Goal: Task Accomplishment & Management: Manage account settings

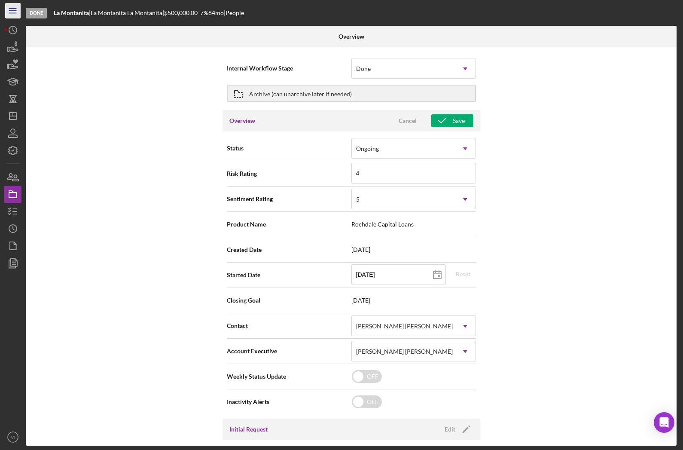
click at [16, 10] on icon "Icon/Menu" at bounding box center [12, 10] width 19 height 19
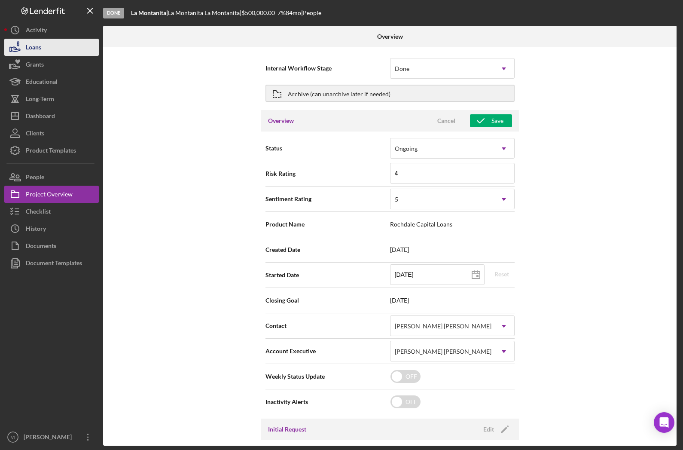
click at [23, 50] on icon "button" at bounding box center [14, 47] width 21 height 21
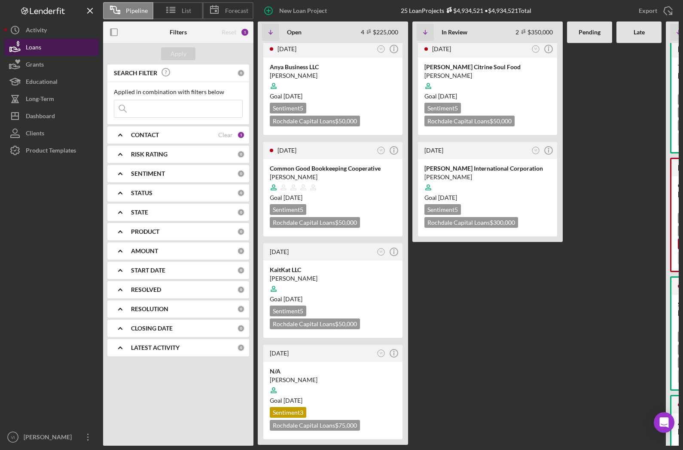
scroll to position [1, 0]
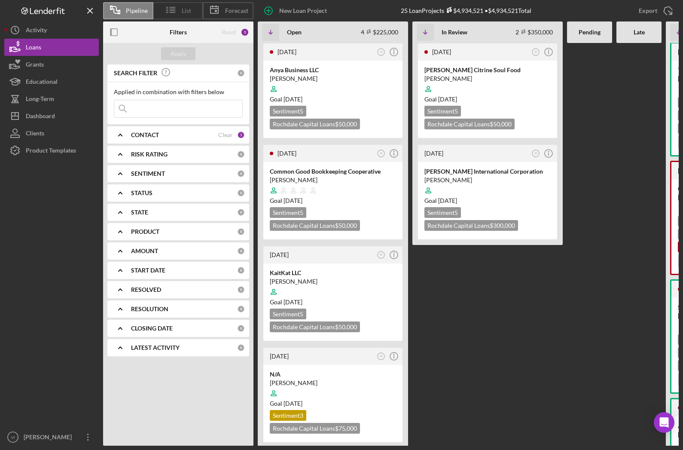
click at [178, 11] on icon at bounding box center [170, 9] width 21 height 21
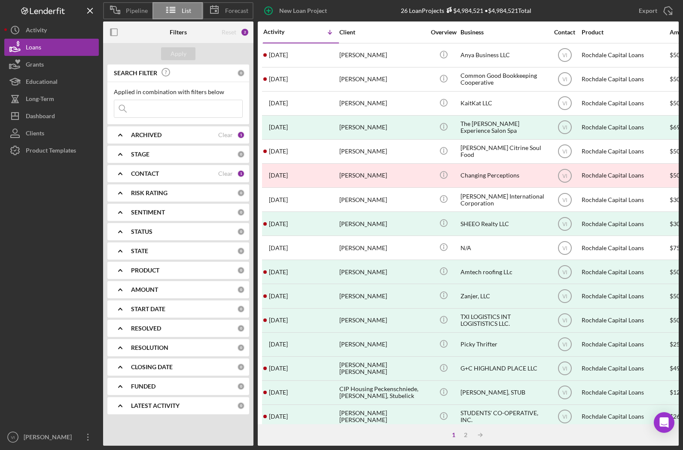
scroll to position [0, 0]
click at [21, 119] on icon "Icon/Dashboard" at bounding box center [14, 115] width 21 height 21
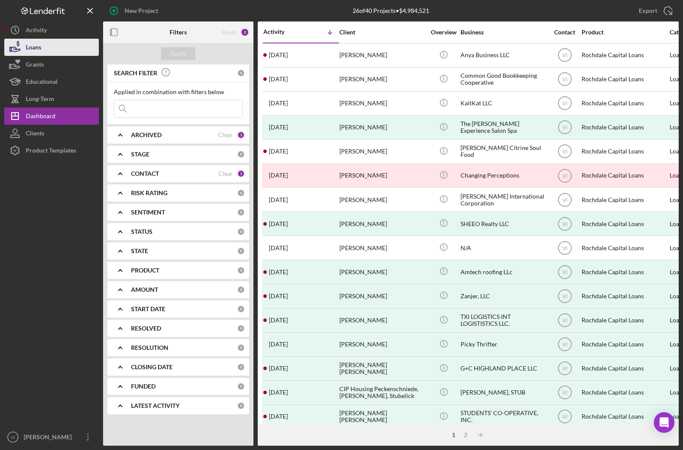
click at [31, 49] on div "Loans" at bounding box center [33, 48] width 15 height 19
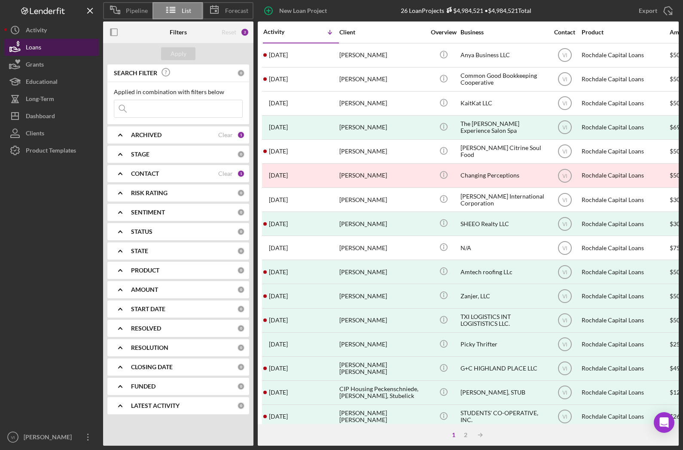
scroll to position [0, 5]
click at [128, 15] on div "Pipeline" at bounding box center [127, 10] width 49 height 17
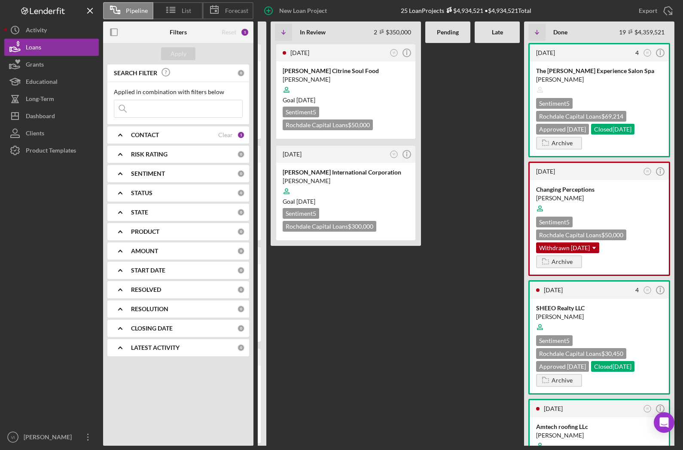
scroll to position [0, 0]
click at [34, 116] on div "Dashboard" at bounding box center [40, 116] width 29 height 19
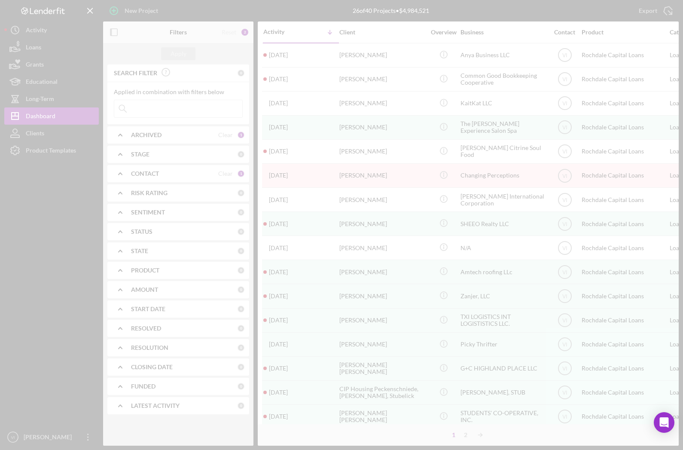
click at [34, 136] on div at bounding box center [341, 225] width 683 height 450
click at [38, 136] on div at bounding box center [341, 225] width 683 height 450
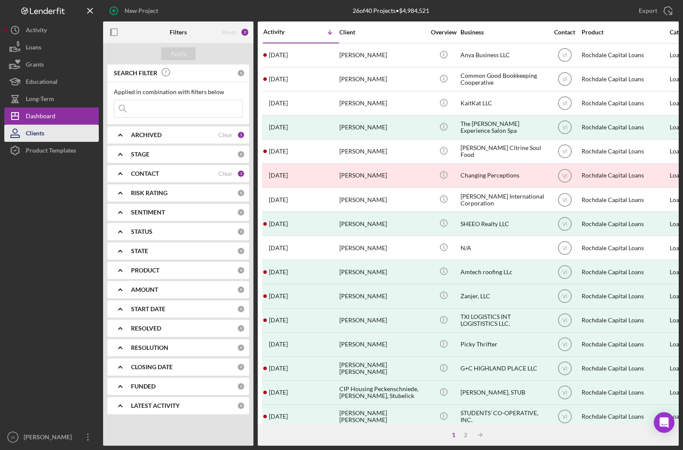
click at [40, 135] on div "Clients" at bounding box center [35, 134] width 18 height 19
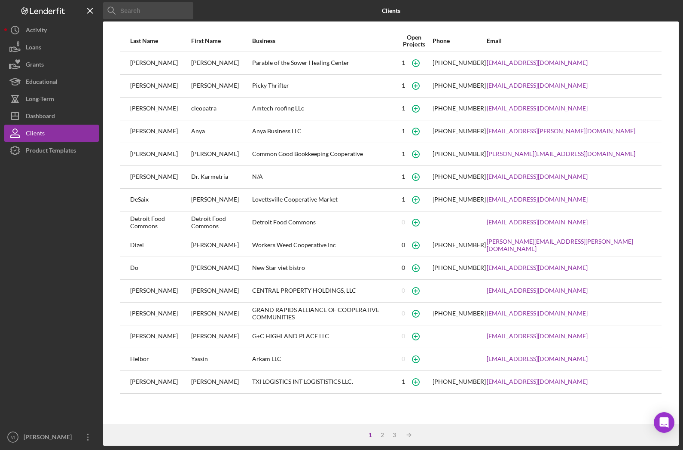
click at [132, 9] on input at bounding box center [148, 10] width 90 height 17
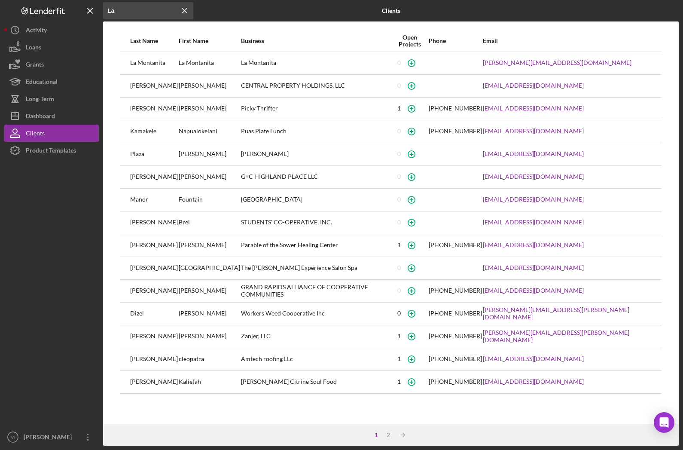
type input "La"
click at [153, 58] on div "La Montanita" at bounding box center [154, 62] width 48 height 21
click at [32, 46] on div "Loans" at bounding box center [33, 48] width 15 height 19
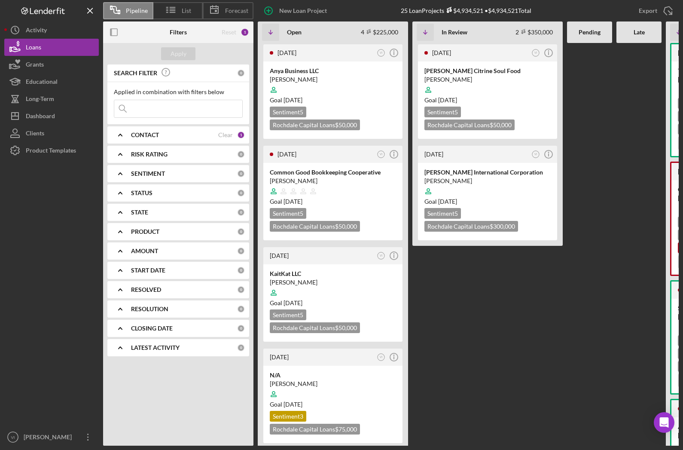
click at [161, 106] on input at bounding box center [178, 108] width 128 height 17
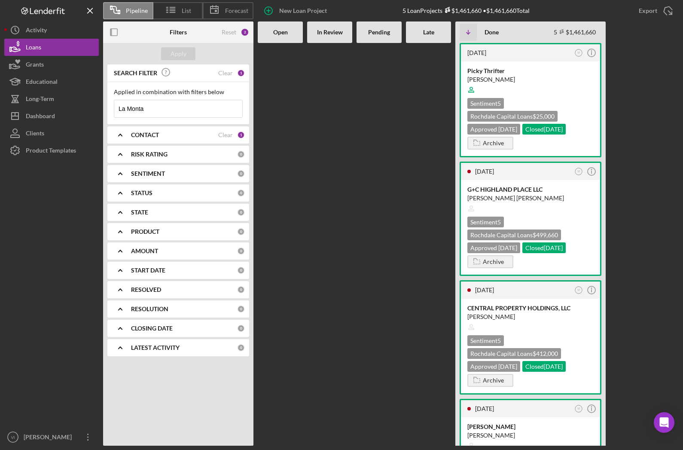
click at [165, 115] on input "La Monta" at bounding box center [178, 108] width 128 height 17
click at [181, 109] on input "La Monta" at bounding box center [178, 108] width 128 height 17
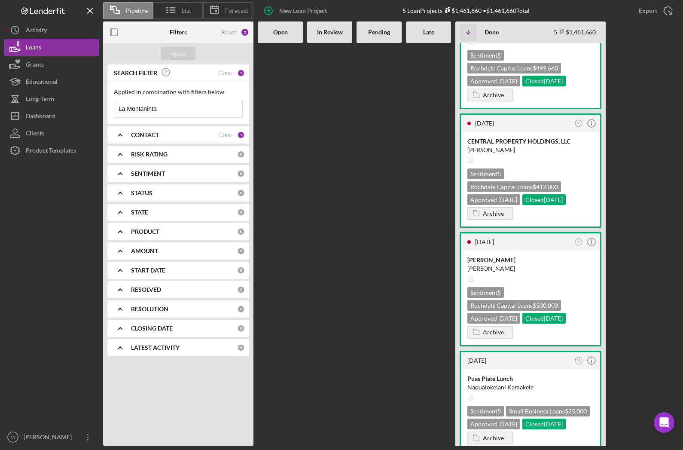
type input "La Montaninta"
click at [281, 33] on b "Open" at bounding box center [280, 32] width 15 height 7
click at [66, 102] on button "Long-Term" at bounding box center [51, 98] width 95 height 17
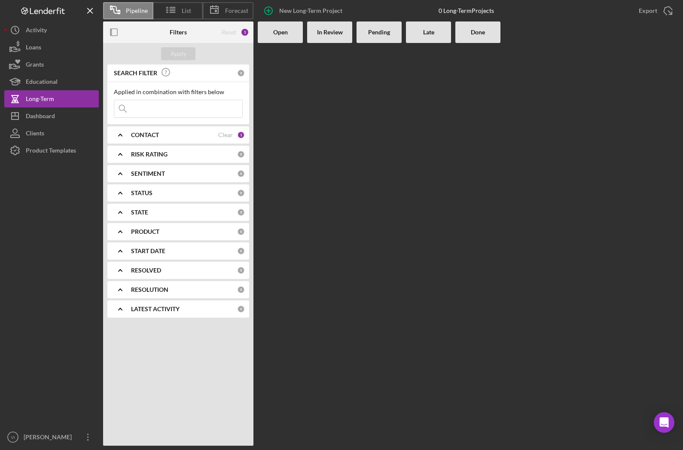
click at [464, 35] on div "Done" at bounding box center [478, 32] width 37 height 7
click at [61, 122] on button "Icon/Dashboard Dashboard" at bounding box center [51, 115] width 95 height 17
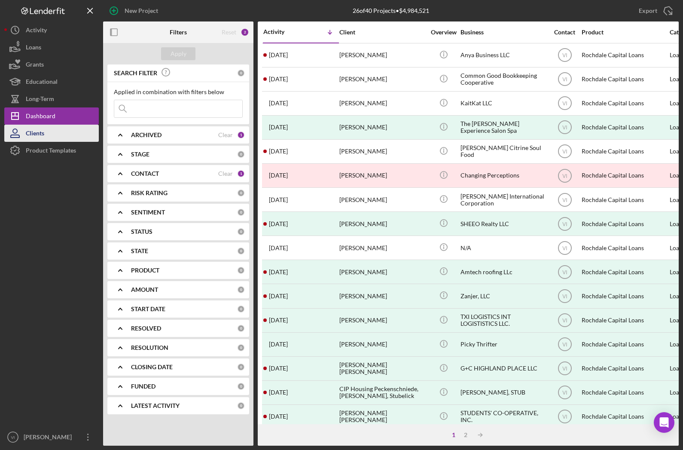
click at [67, 139] on button "Clients" at bounding box center [51, 133] width 95 height 17
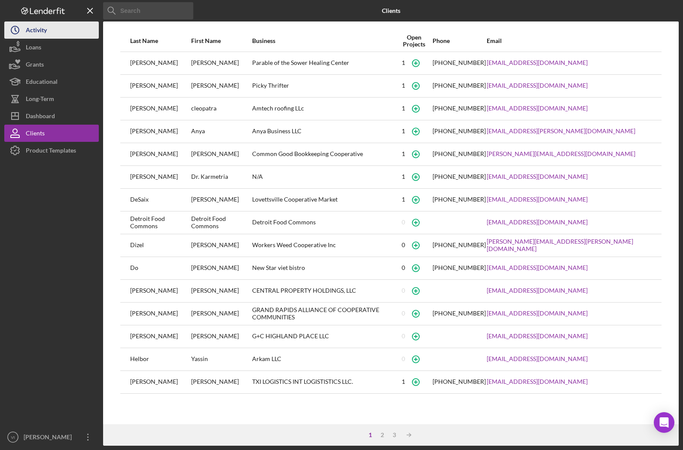
click at [73, 34] on button "Icon/History Activity" at bounding box center [51, 29] width 95 height 17
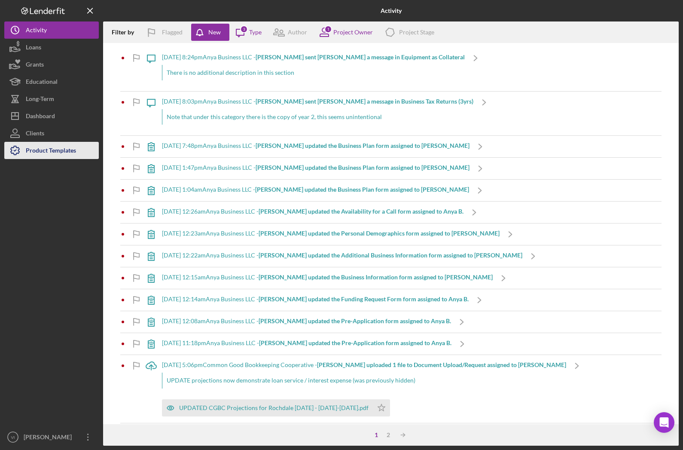
click at [73, 150] on div "Product Templates" at bounding box center [51, 151] width 50 height 19
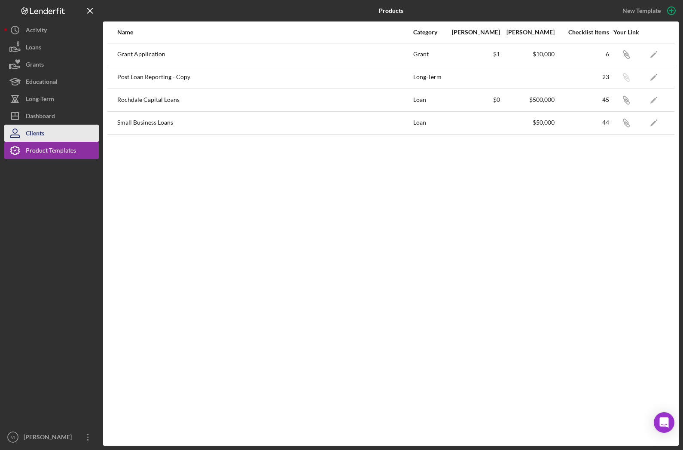
click at [67, 138] on button "Clients" at bounding box center [51, 133] width 95 height 17
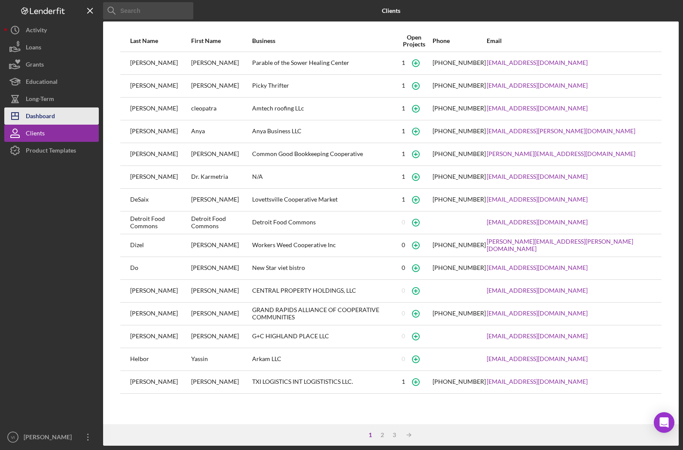
click at [67, 120] on button "Icon/Dashboard Dashboard" at bounding box center [51, 115] width 95 height 17
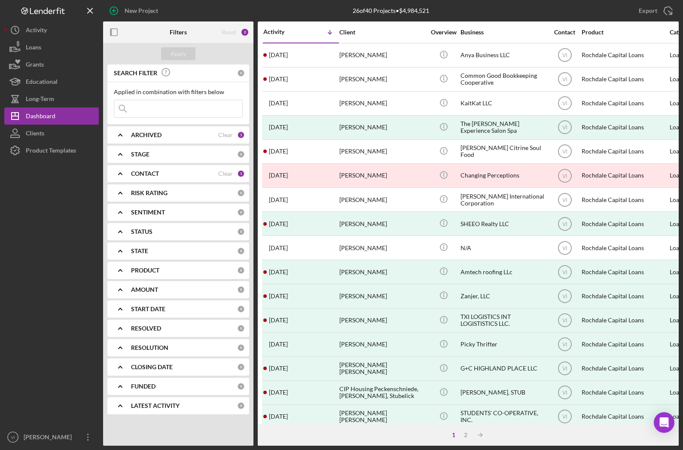
click at [165, 153] on div "STAGE" at bounding box center [184, 154] width 106 height 7
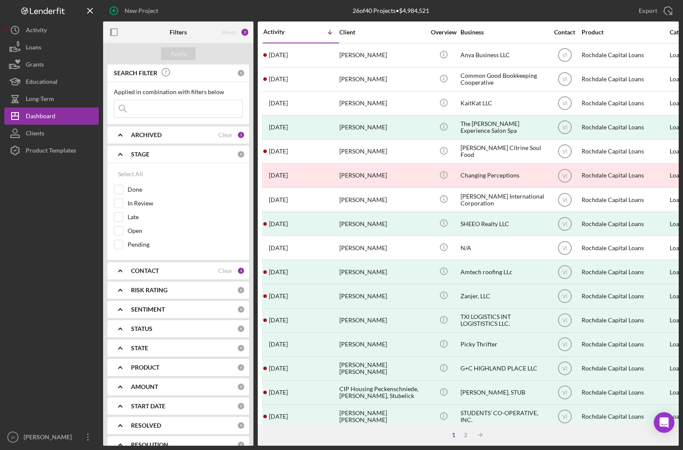
click at [165, 153] on div "STAGE" at bounding box center [184, 154] width 106 height 7
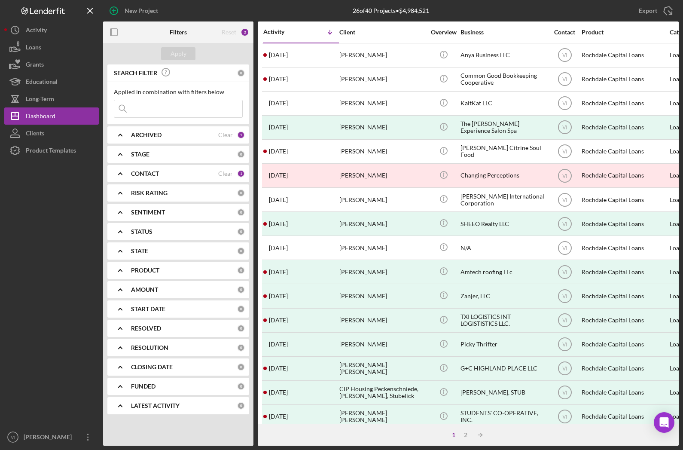
click at [162, 153] on div "STAGE" at bounding box center [184, 154] width 106 height 7
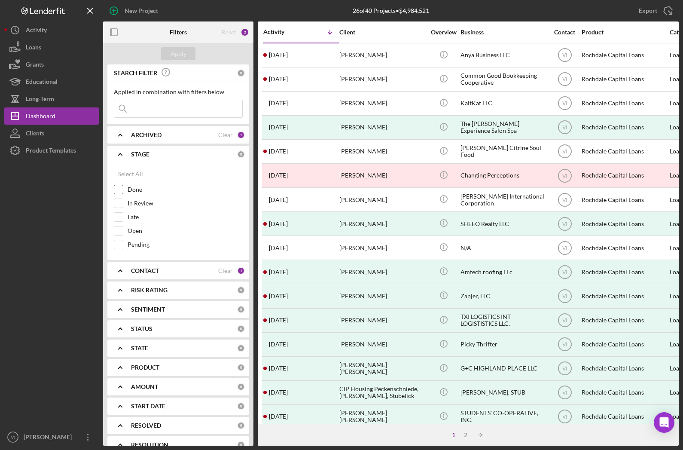
click at [132, 196] on div "Done" at bounding box center [178, 192] width 129 height 14
click at [123, 191] on div at bounding box center [118, 189] width 9 height 9
click at [117, 190] on input "Done" at bounding box center [118, 189] width 9 height 9
checkbox input "true"
click at [190, 58] on button "Apply" at bounding box center [178, 53] width 34 height 13
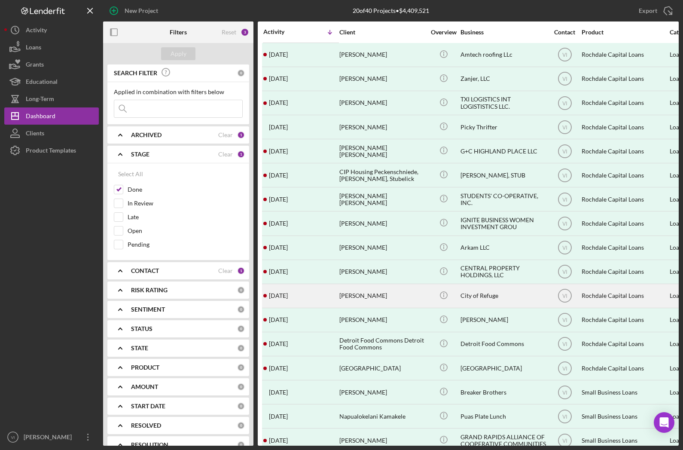
scroll to position [73, 0]
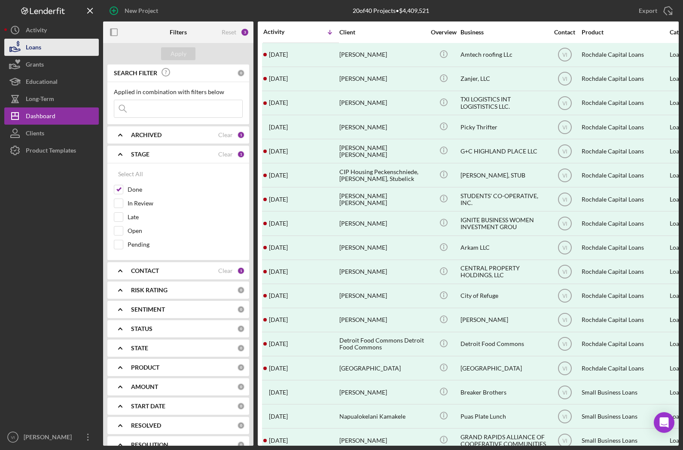
click at [57, 45] on button "Loans" at bounding box center [51, 47] width 95 height 17
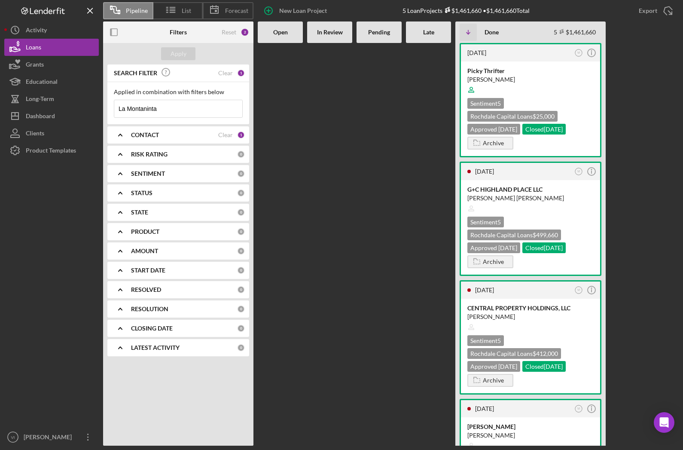
click at [172, 107] on input "La Montaninta" at bounding box center [178, 108] width 128 height 17
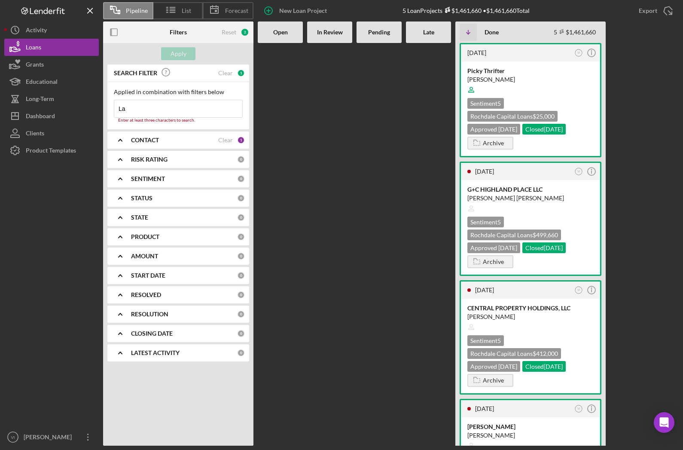
type input "L"
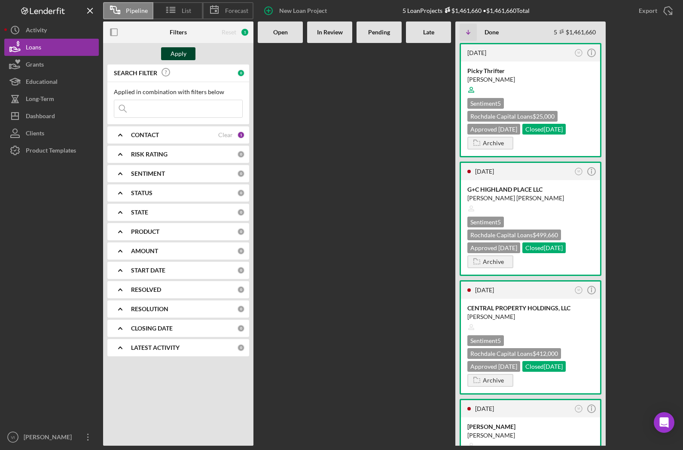
click at [179, 51] on div "Apply" at bounding box center [179, 53] width 16 height 13
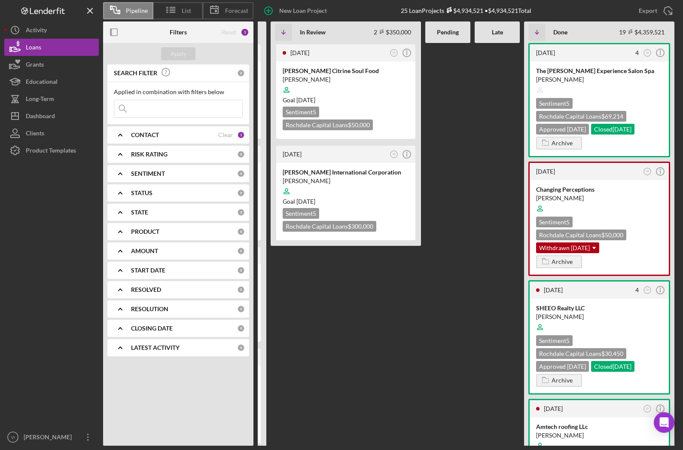
scroll to position [0, 142]
click at [453, 39] on div "Pending" at bounding box center [448, 31] width 45 height 21
click at [490, 30] on div "Late" at bounding box center [497, 32] width 37 height 7
click at [170, 15] on icon at bounding box center [170, 9] width 21 height 21
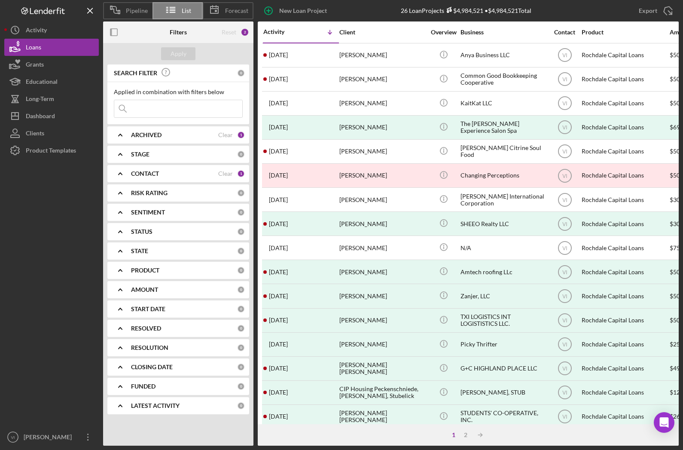
click at [159, 174] on b "CONTACT" at bounding box center [145, 173] width 28 height 7
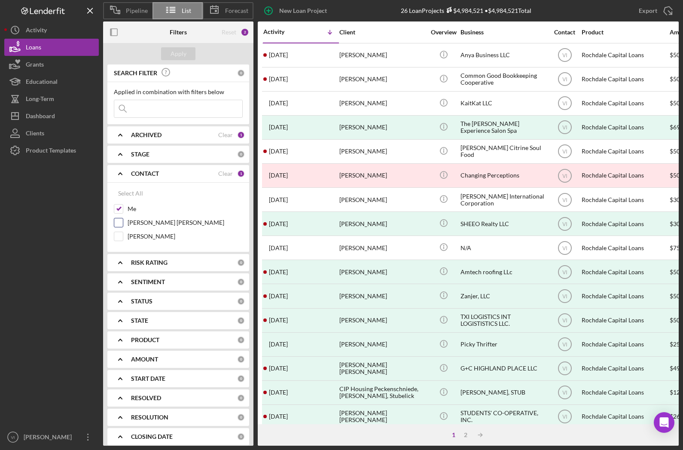
click at [125, 227] on div "[PERSON_NAME] [PERSON_NAME]" at bounding box center [178, 225] width 129 height 14
click at [119, 224] on input "[PERSON_NAME] [PERSON_NAME]" at bounding box center [118, 222] width 9 height 9
checkbox input "true"
click at [119, 214] on div "Me" at bounding box center [178, 211] width 129 height 14
click at [119, 209] on input "Me" at bounding box center [118, 209] width 9 height 9
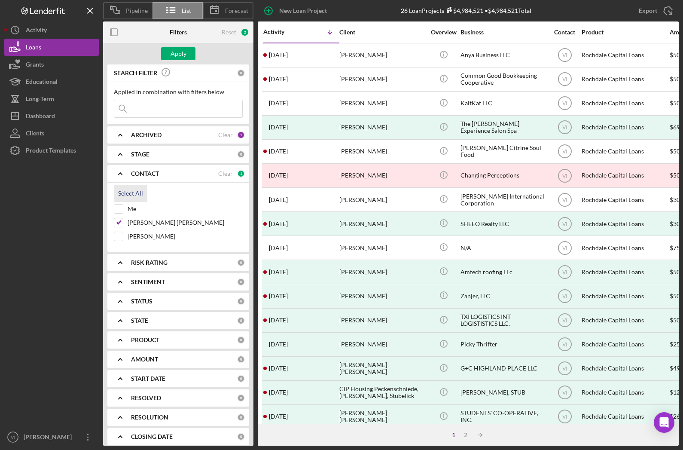
click at [130, 193] on div "Select All" at bounding box center [130, 193] width 25 height 17
checkbox input "true"
click at [122, 208] on input "Me" at bounding box center [118, 209] width 9 height 9
checkbox input "false"
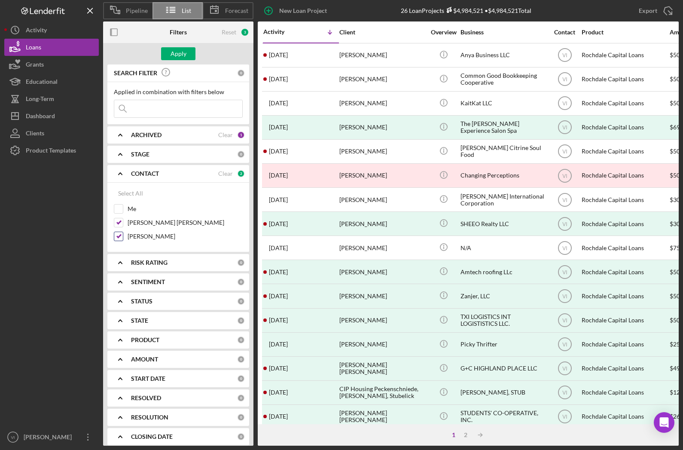
click at [119, 240] on input "[PERSON_NAME]" at bounding box center [118, 236] width 9 height 9
checkbox input "false"
click at [178, 54] on div "Apply" at bounding box center [179, 53] width 16 height 13
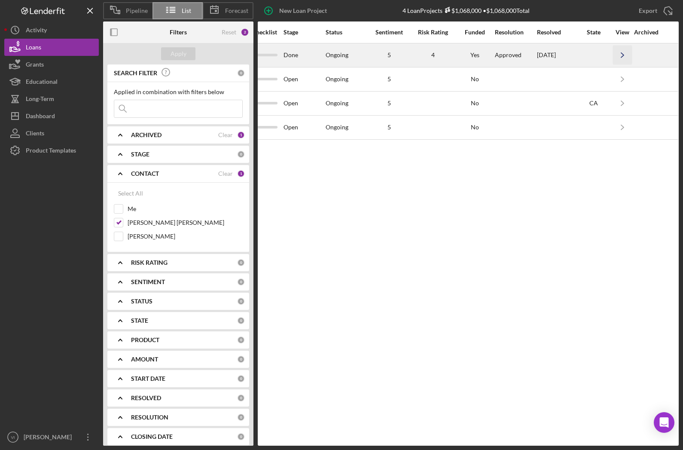
scroll to position [0, 561]
click at [623, 58] on icon "Icon/Navigate" at bounding box center [623, 55] width 19 height 19
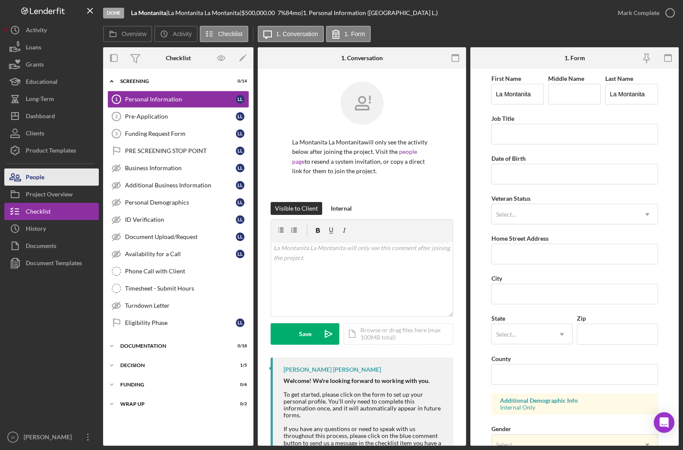
click at [66, 184] on button "People" at bounding box center [51, 177] width 95 height 17
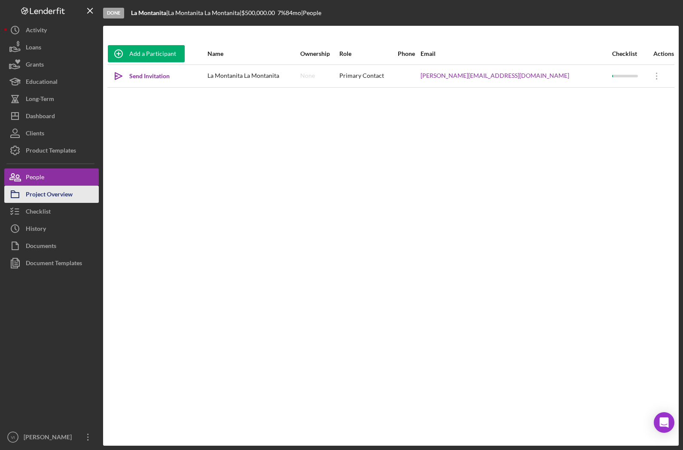
click at [67, 193] on div "Project Overview" at bounding box center [49, 195] width 47 height 19
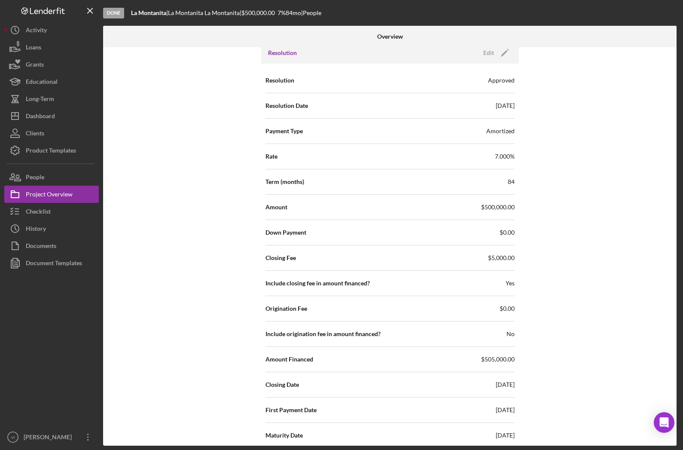
scroll to position [1066, 0]
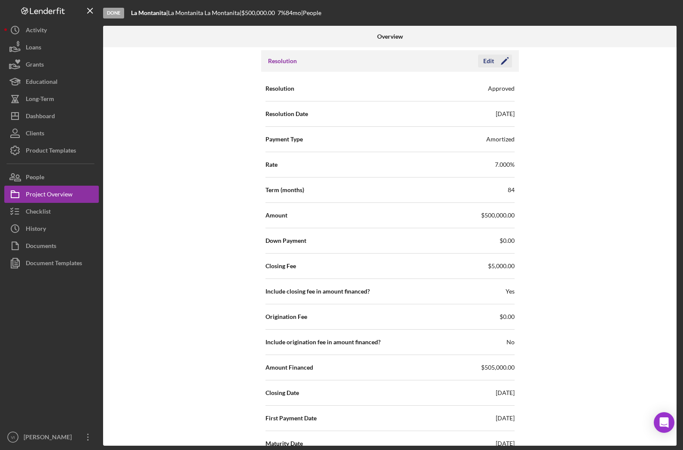
click at [491, 63] on div "Edit" at bounding box center [489, 61] width 11 height 13
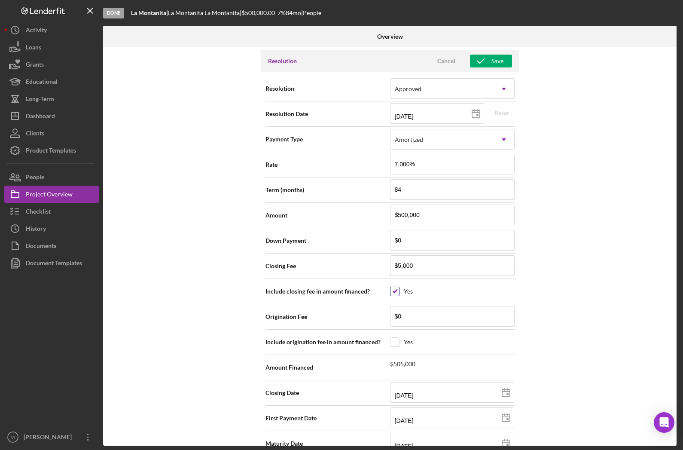
click at [396, 291] on input "checkbox" at bounding box center [395, 291] width 9 height 9
checkbox input "false"
click at [497, 62] on div "Save" at bounding box center [498, 61] width 12 height 13
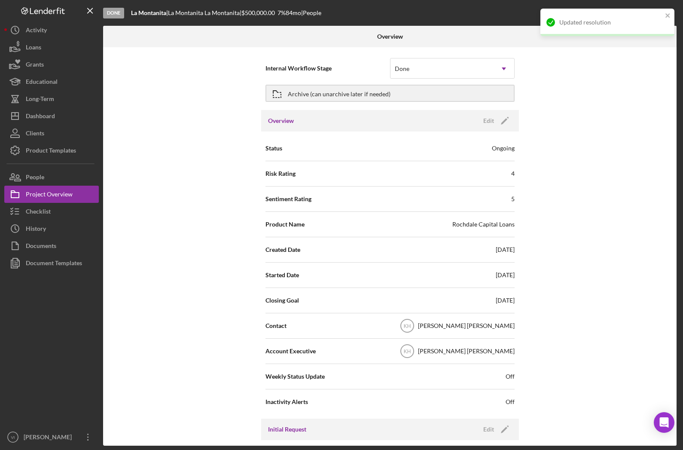
scroll to position [0, 0]
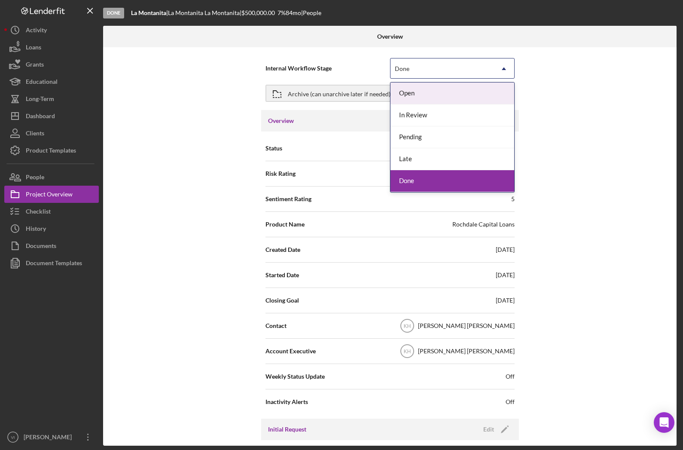
click at [485, 71] on div "Done" at bounding box center [442, 69] width 103 height 20
click at [478, 68] on div "Done" at bounding box center [442, 69] width 103 height 20
